Goal: Communication & Community: Answer question/provide support

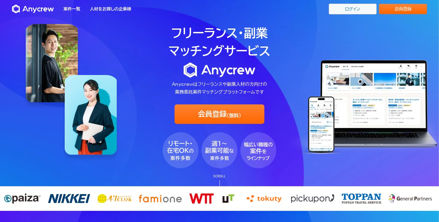
click at [360, 12] on link "ログイン" at bounding box center [353, 9] width 48 height 11
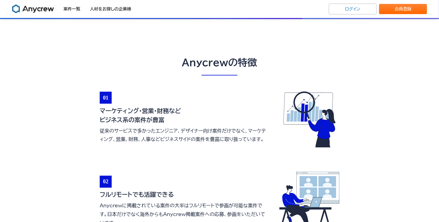
scroll to position [140, 0]
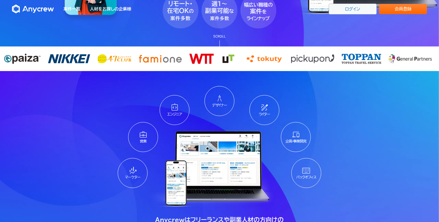
click at [347, 8] on link "ログイン" at bounding box center [353, 9] width 48 height 11
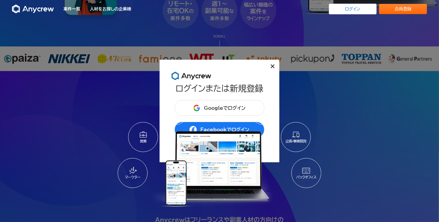
click at [215, 109] on div "デザイナー" at bounding box center [219, 101] width 30 height 30
click at [215, 108] on div "デザイナー" at bounding box center [219, 101] width 30 height 30
click at [272, 67] on icon at bounding box center [273, 66] width 4 height 4
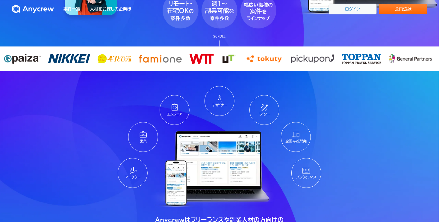
click at [363, 10] on link "ログイン" at bounding box center [353, 9] width 48 height 11
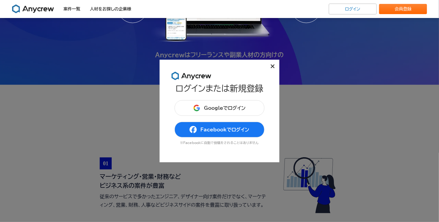
scroll to position [349, 0]
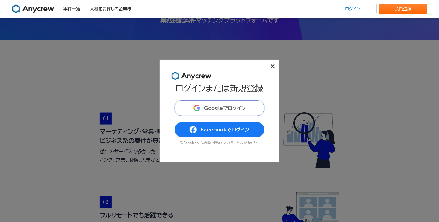
click at [228, 110] on span "Googleでログイン" at bounding box center [225, 107] width 42 height 5
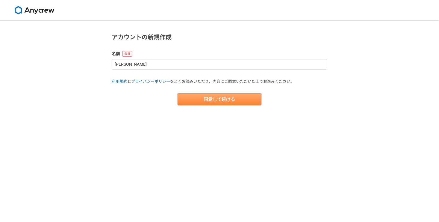
click at [222, 98] on button "同意して続ける" at bounding box center [220, 99] width 84 height 12
select select "13"
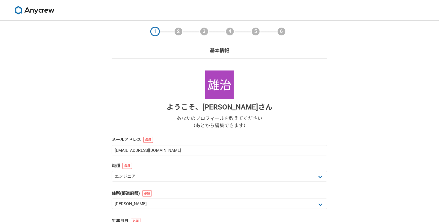
click at [40, 11] on img at bounding box center [34, 10] width 45 height 8
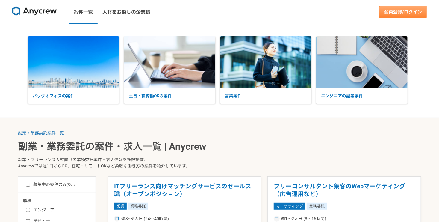
click at [400, 15] on link "会員登録/ログイン" at bounding box center [403, 12] width 48 height 12
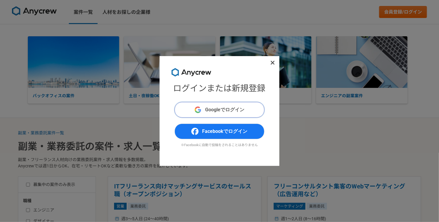
click at [237, 110] on span "Googleでログイン" at bounding box center [224, 109] width 39 height 7
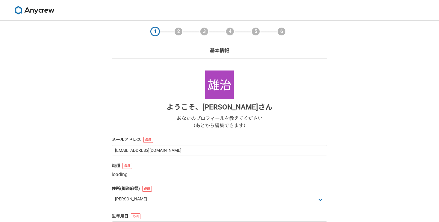
select select "13"
click at [219, 86] on img at bounding box center [219, 84] width 29 height 29
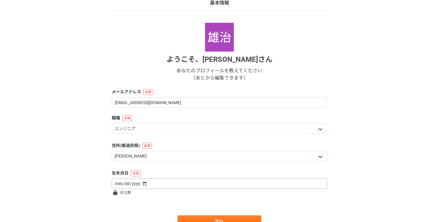
scroll to position [77, 0]
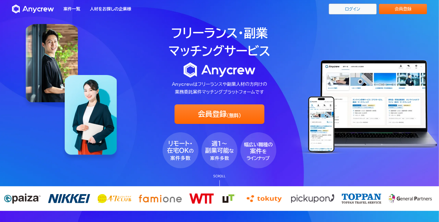
click at [346, 11] on link "ログイン" at bounding box center [353, 9] width 48 height 11
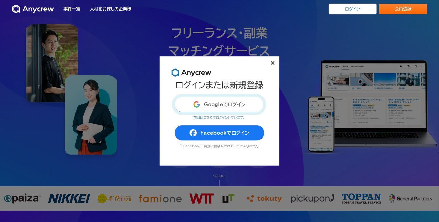
click at [215, 107] on button "Googleでログイン" at bounding box center [220, 104] width 90 height 16
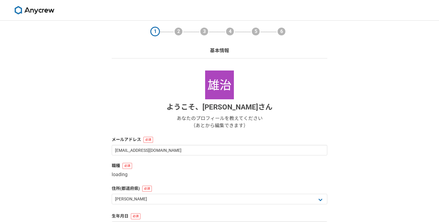
select select "13"
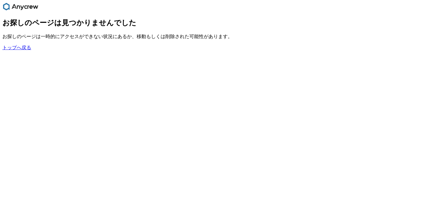
click at [23, 50] on link "トップへ戻る" at bounding box center [16, 47] width 29 height 5
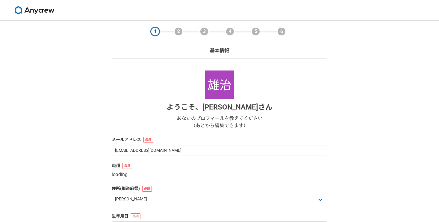
select select "13"
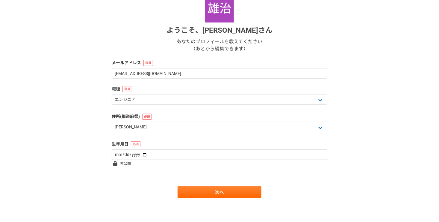
scroll to position [77, 0]
click at [204, 190] on link "次へ" at bounding box center [220, 192] width 84 height 12
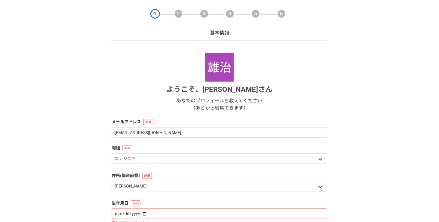
scroll to position [0, 0]
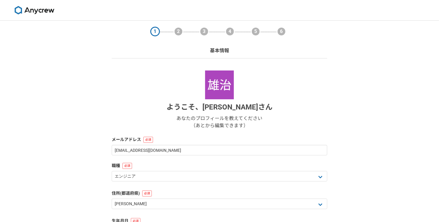
click at [41, 10] on img at bounding box center [34, 10] width 45 height 8
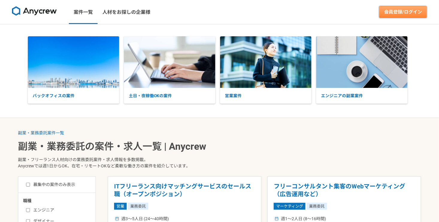
click at [388, 14] on link "会員登録/ログイン" at bounding box center [403, 12] width 48 height 12
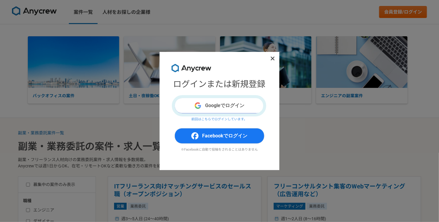
click at [233, 105] on button "Googleでログイン" at bounding box center [220, 106] width 90 height 16
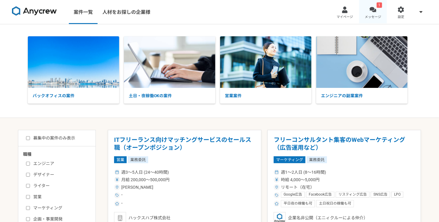
click at [375, 14] on link "1 メッセージ" at bounding box center [373, 12] width 28 height 24
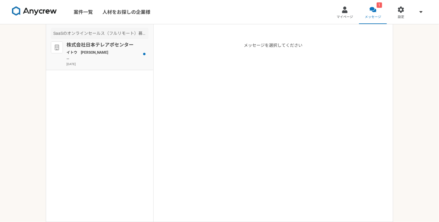
click at [107, 53] on p "イトウ　[PERSON_NAME] お世話になっております。 ご返信いただきありがとうございます。 ぜひ一度、ご面談をお願いできればと思います。 お手数ですが…" at bounding box center [103, 55] width 74 height 11
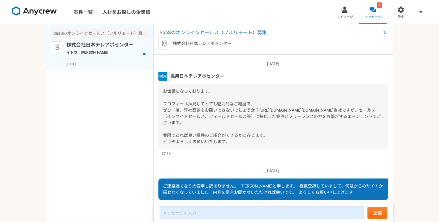
scroll to position [154, 0]
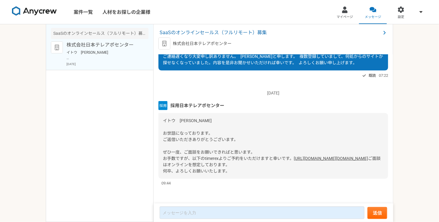
click at [294, 156] on link "[URL][DOMAIN_NAME][DOMAIN_NAME]" at bounding box center [331, 158] width 74 height 5
drag, startPoint x: 225, startPoint y: 91, endPoint x: 181, endPoint y: 92, distance: 44.0
click at [181, 101] on div "採用日本テレアポセンター" at bounding box center [273, 105] width 230 height 9
copy span "日本テレアポセンター"
drag, startPoint x: 237, startPoint y: 41, endPoint x: 174, endPoint y: 43, distance: 63.2
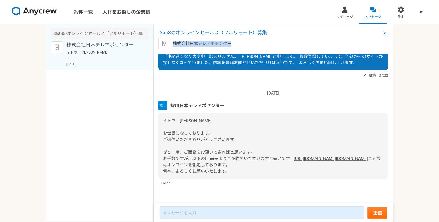
click at [174, 43] on div "株式会社日本テレアポセンター" at bounding box center [273, 43] width 230 height 12
copy p "株式会社日本テレアポセンター"
